Goal: Task Accomplishment & Management: Complete application form

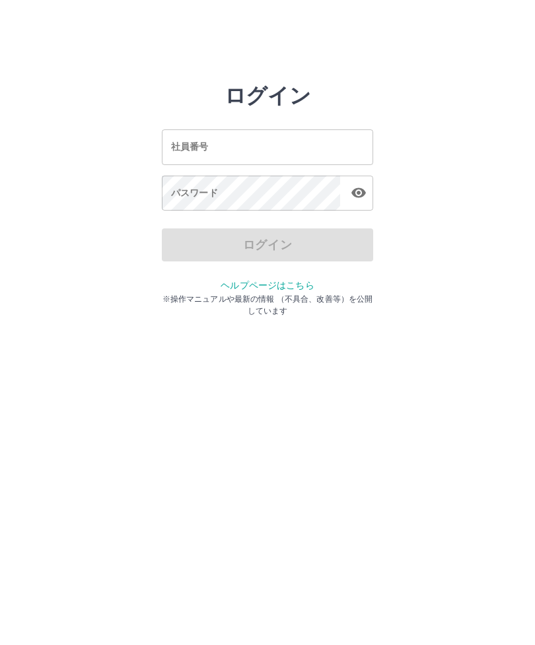
click at [290, 137] on input "社員番号" at bounding box center [267, 146] width 211 height 35
type input "*******"
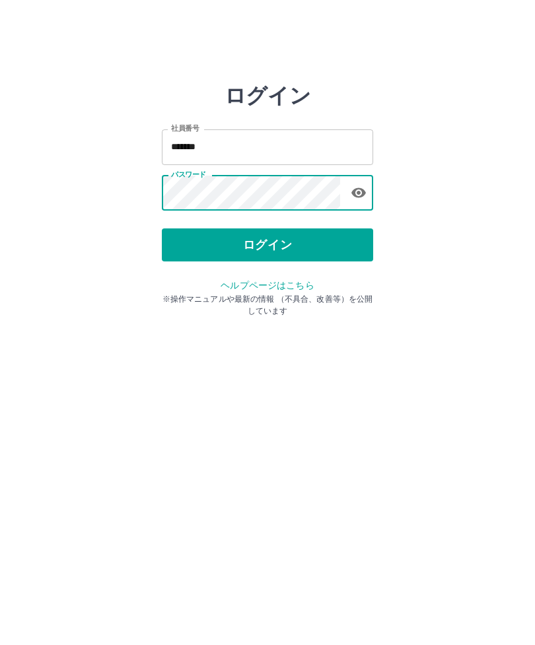
click at [301, 241] on button "ログイン" at bounding box center [267, 245] width 211 height 33
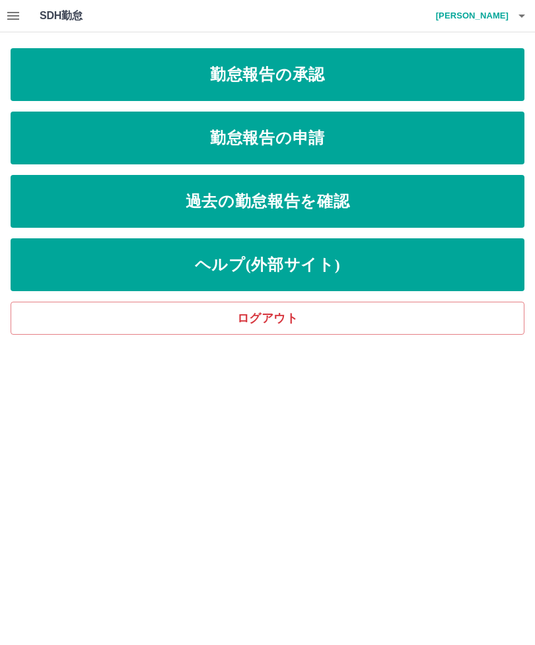
click at [356, 134] on link "勤怠報告の申請" at bounding box center [268, 138] width 514 height 53
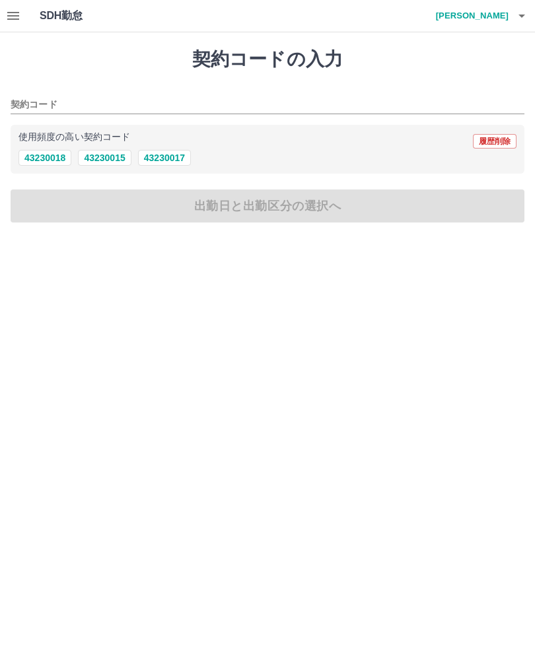
click at [161, 163] on button "43230017" at bounding box center [164, 158] width 53 height 16
type input "********"
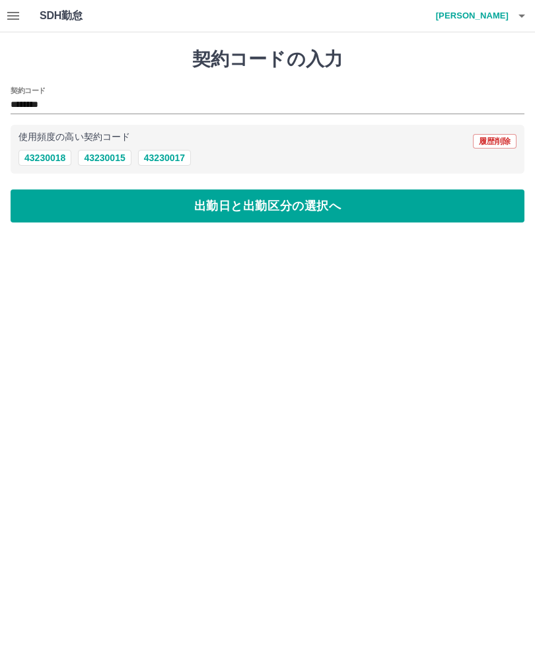
click at [329, 196] on button "出勤日と出勤区分の選択へ" at bounding box center [268, 206] width 514 height 33
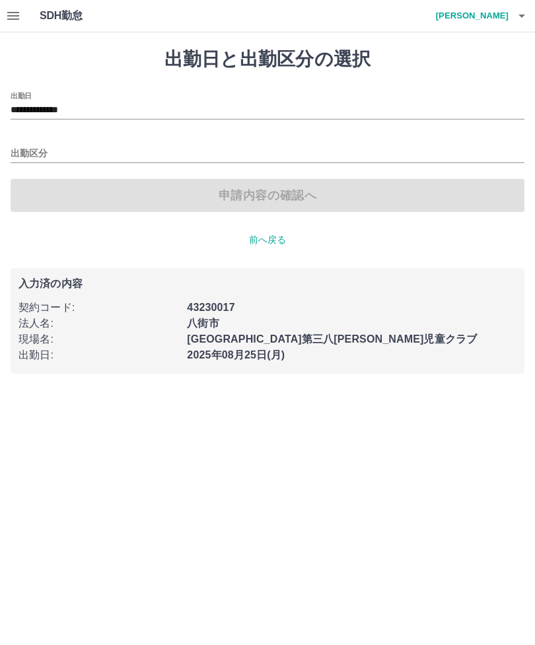
click at [11, 151] on input "出勤区分" at bounding box center [268, 154] width 514 height 17
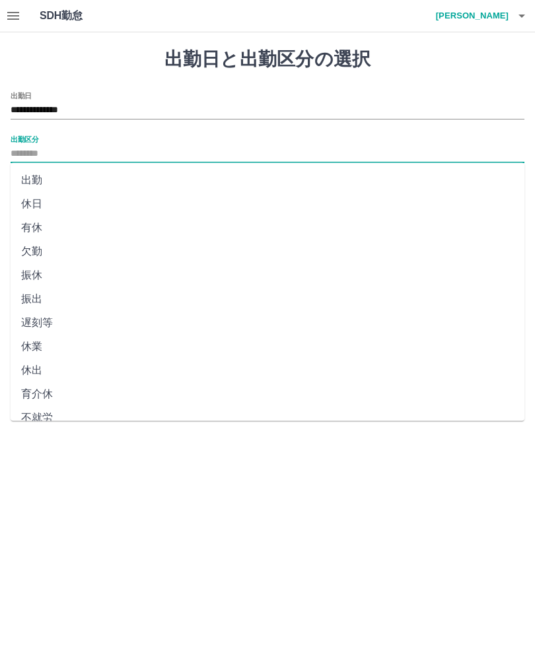
click at [36, 178] on li "出勤" at bounding box center [268, 180] width 514 height 24
type input "**"
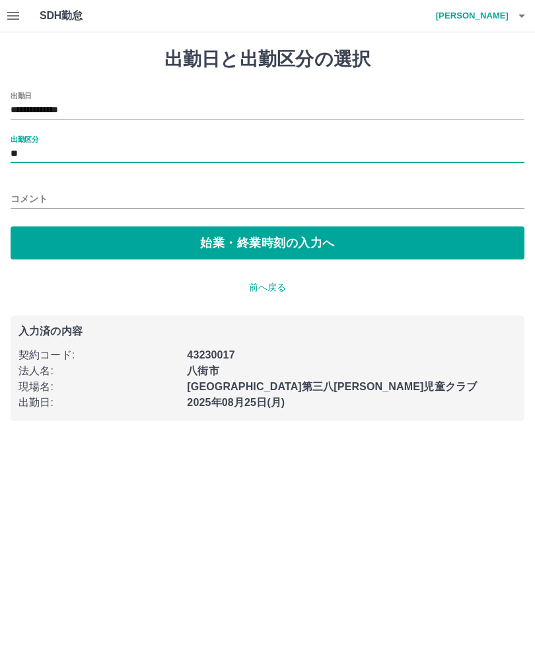
click at [260, 243] on button "始業・終業時刻の入力へ" at bounding box center [268, 243] width 514 height 33
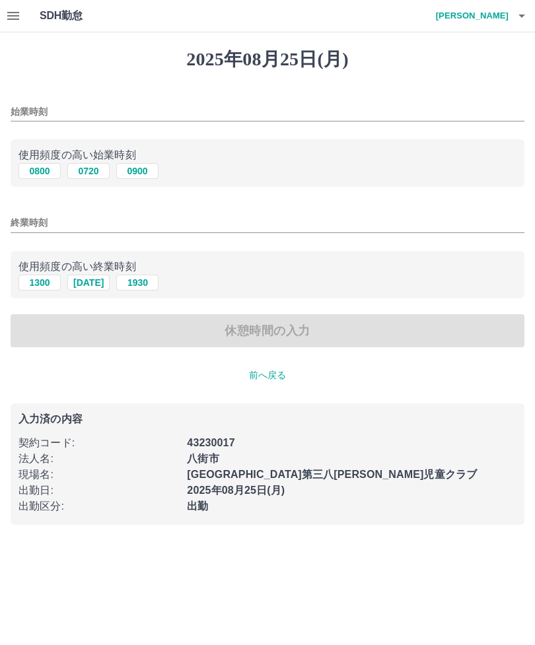
click at [94, 171] on button "0720" at bounding box center [88, 171] width 42 height 16
type input "****"
click at [28, 226] on input "終業時刻" at bounding box center [268, 222] width 514 height 19
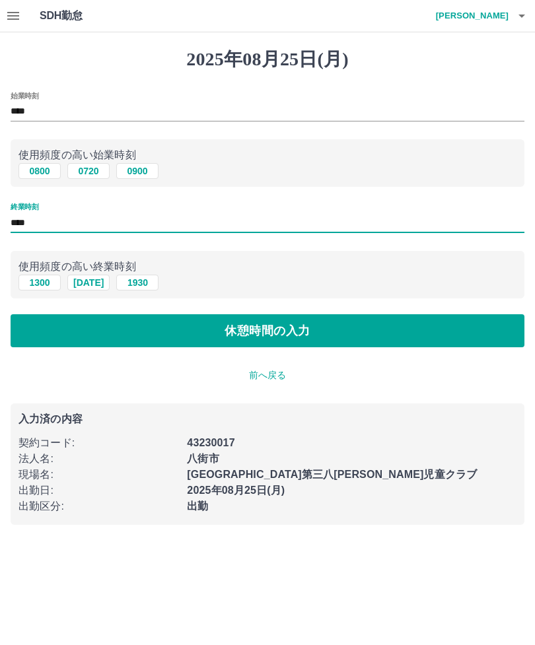
type input "****"
click at [309, 343] on button "休憩時間の入力" at bounding box center [268, 330] width 514 height 33
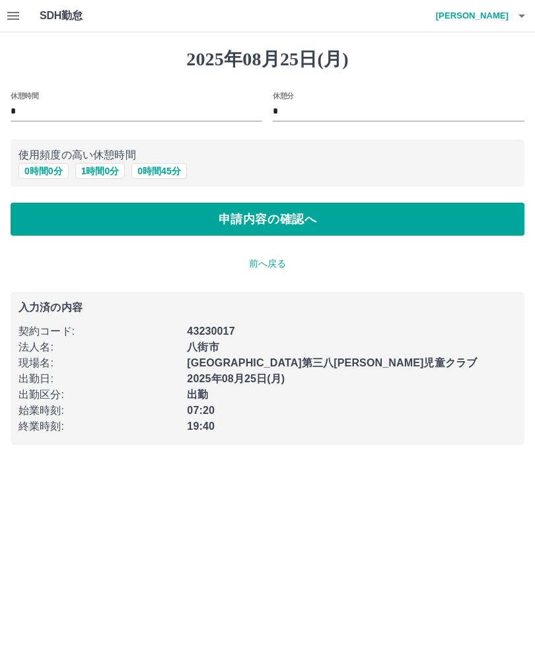
click at [116, 172] on button "1 時間 0 分" at bounding box center [100, 171] width 50 height 16
type input "*"
click at [369, 204] on button "申請内容の確認へ" at bounding box center [268, 219] width 514 height 33
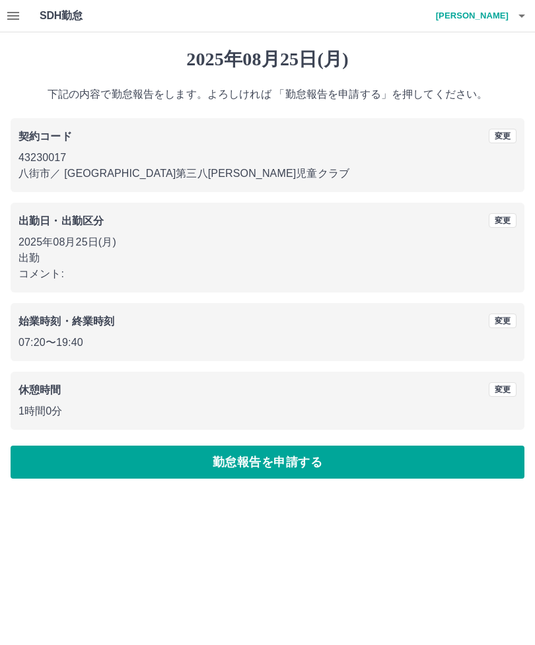
click at [396, 471] on button "勤怠報告を申請する" at bounding box center [268, 462] width 514 height 33
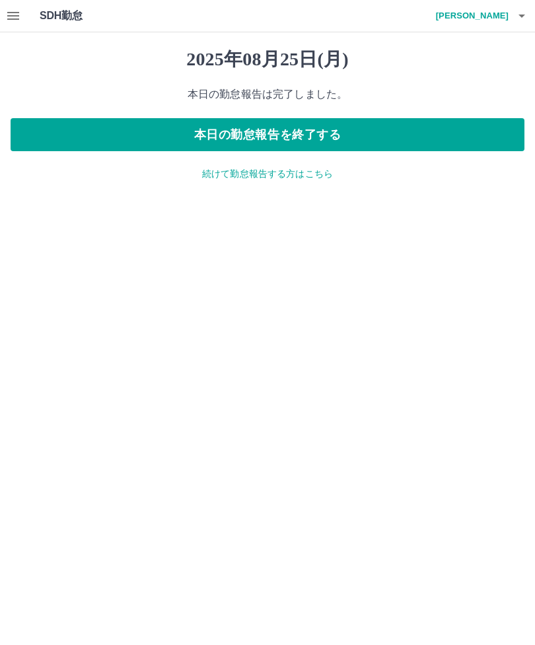
click at [7, 15] on icon "button" at bounding box center [13, 16] width 12 height 8
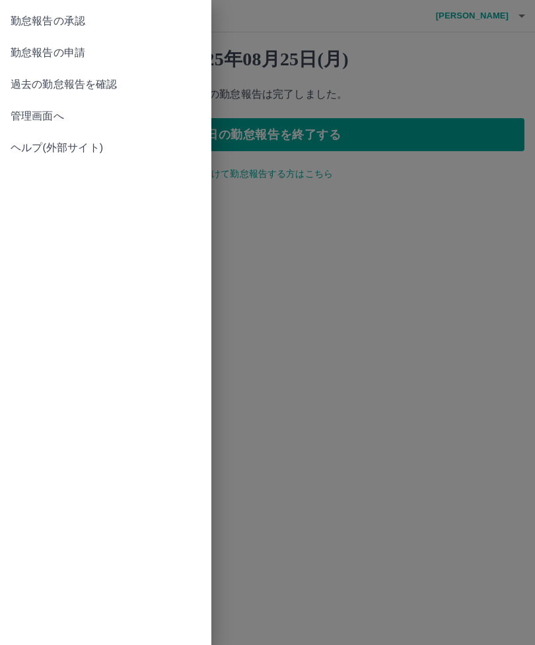
click at [75, 17] on span "勤怠報告の承認" at bounding box center [106, 21] width 190 height 16
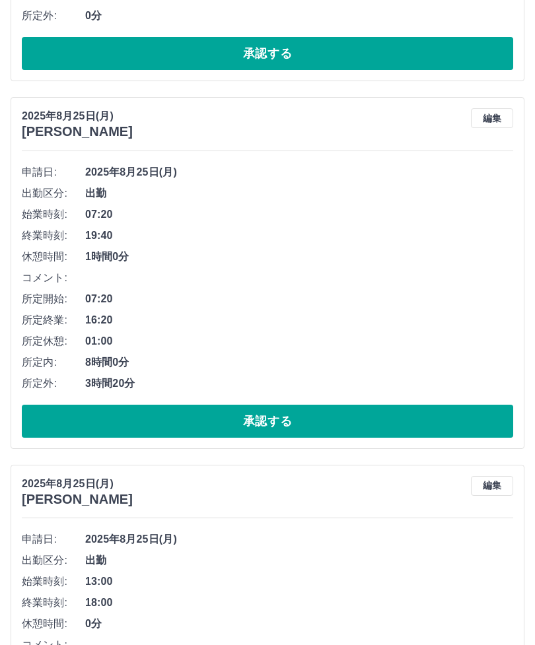
scroll to position [793, 0]
click at [283, 420] on button "承認する" at bounding box center [268, 421] width 492 height 33
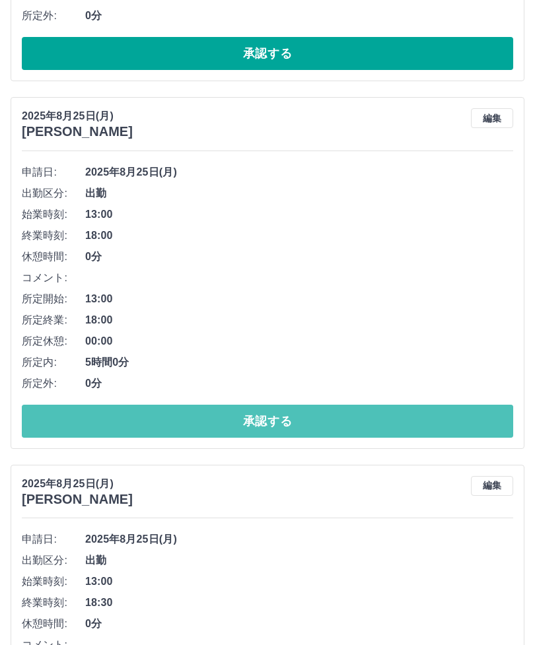
click at [281, 417] on button "承認する" at bounding box center [268, 421] width 492 height 33
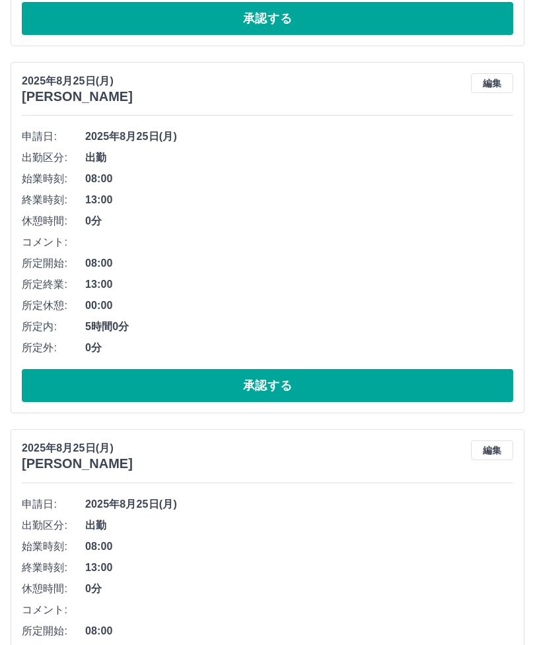
click at [299, 379] on button "承認する" at bounding box center [268, 386] width 492 height 33
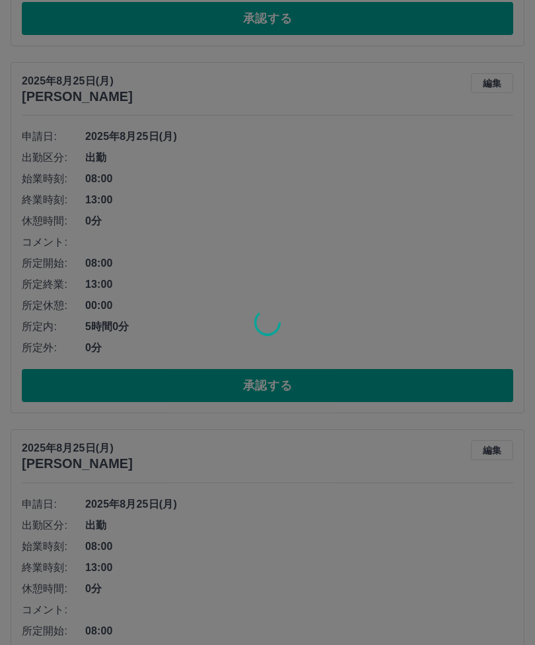
scroll to position [2666, 0]
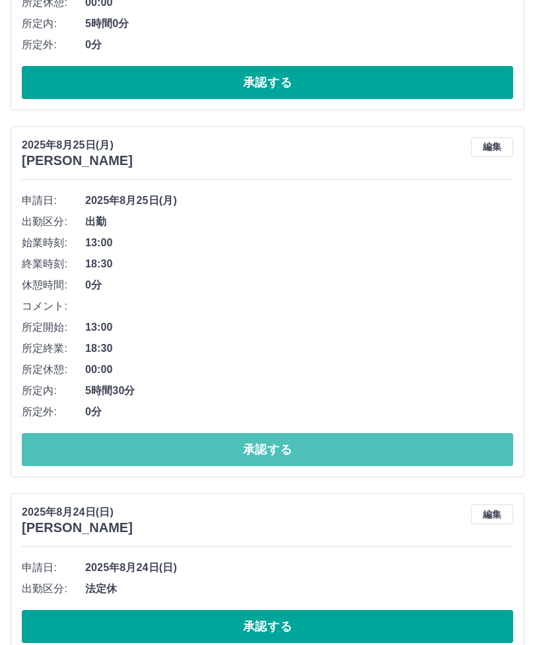
click at [279, 458] on button "承認する" at bounding box center [268, 450] width 492 height 33
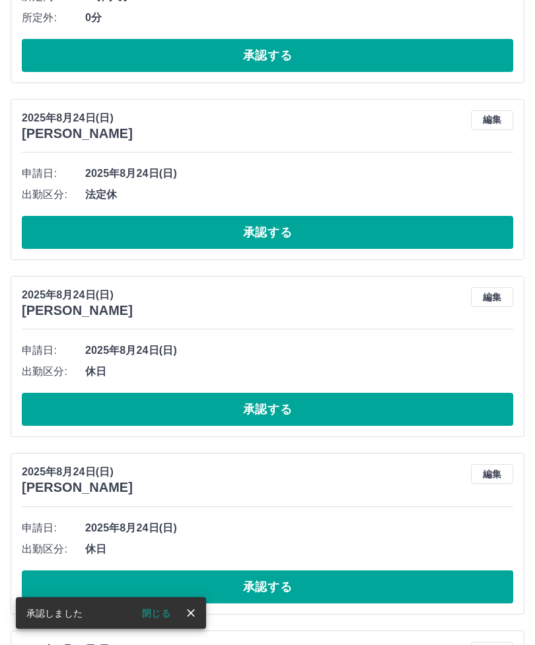
scroll to position [3365, 0]
click at [279, 396] on button "承認する" at bounding box center [268, 409] width 492 height 33
click at [322, 421] on button "承認する" at bounding box center [268, 409] width 492 height 33
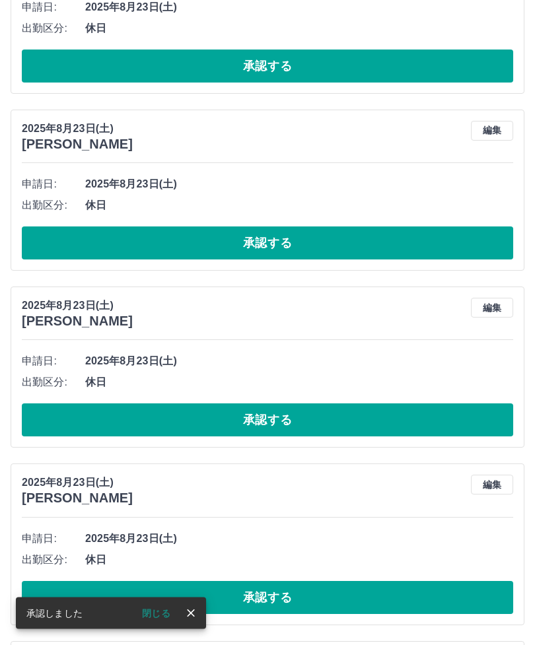
click at [269, 235] on button "承認する" at bounding box center [268, 243] width 492 height 33
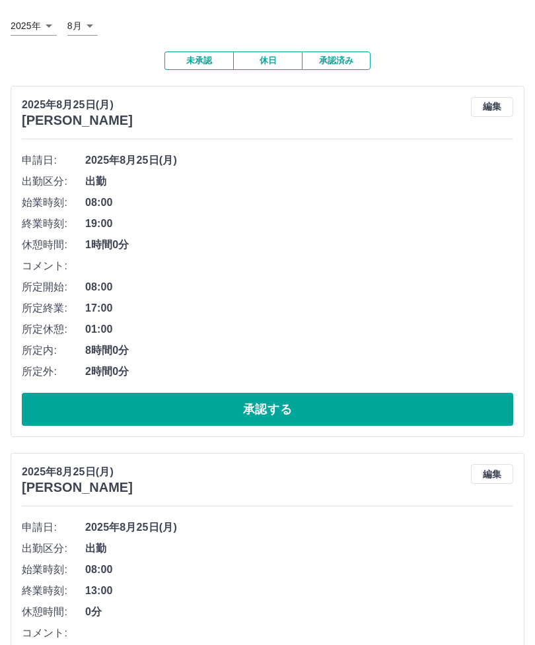
scroll to position [0, 0]
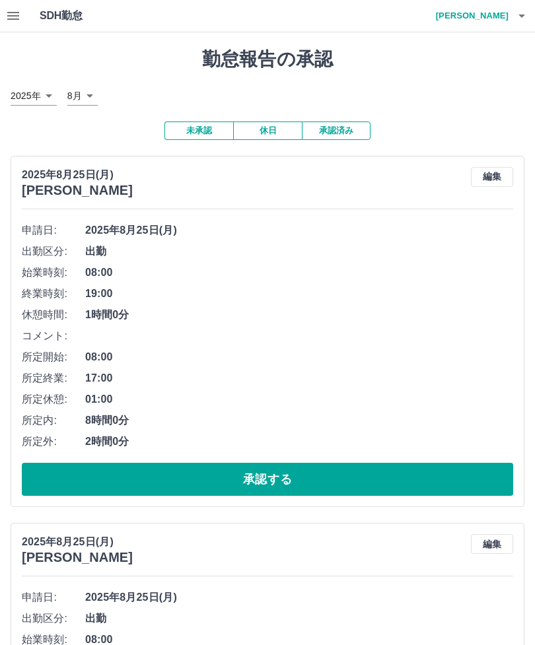
click at [525, 18] on icon "button" at bounding box center [522, 16] width 16 height 16
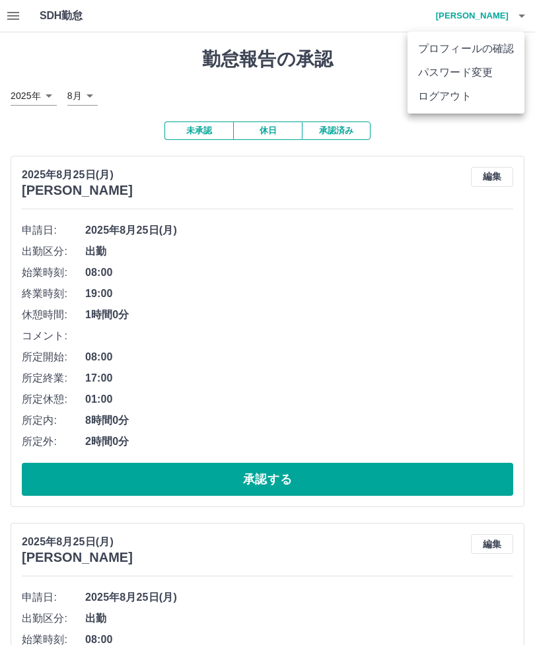
click at [453, 97] on li "ログアウト" at bounding box center [466, 97] width 117 height 24
